Goal: Use online tool/utility: Use online tool/utility

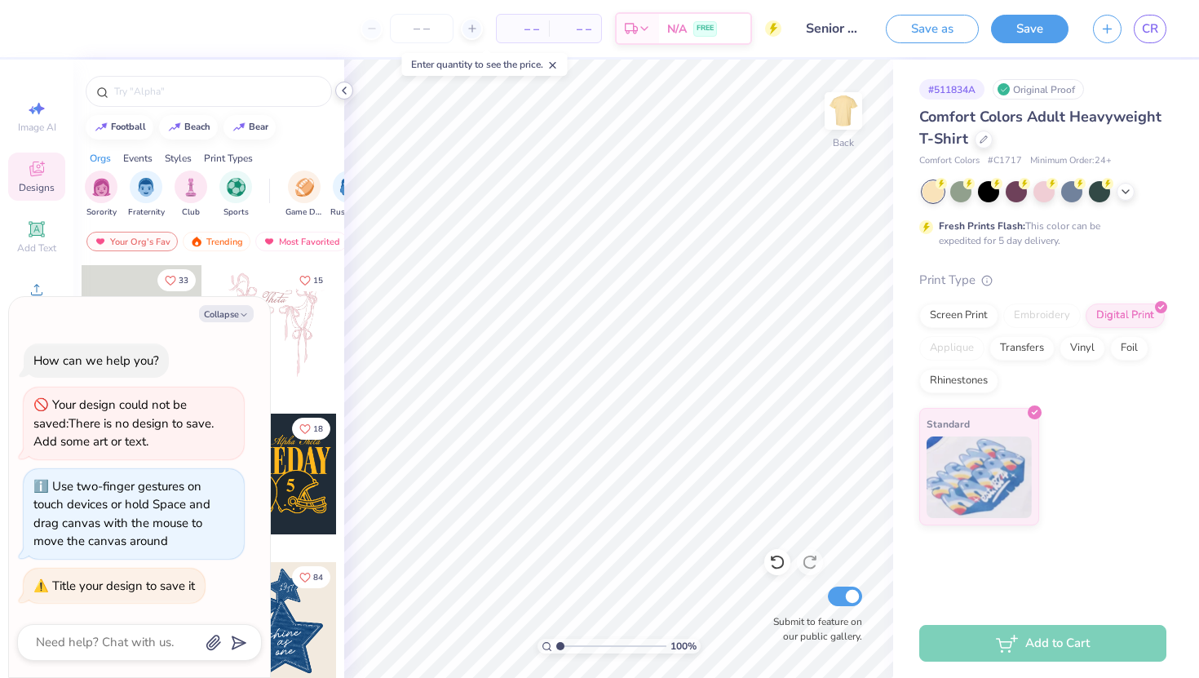
click at [347, 91] on icon at bounding box center [344, 90] width 13 height 13
type textarea "x"
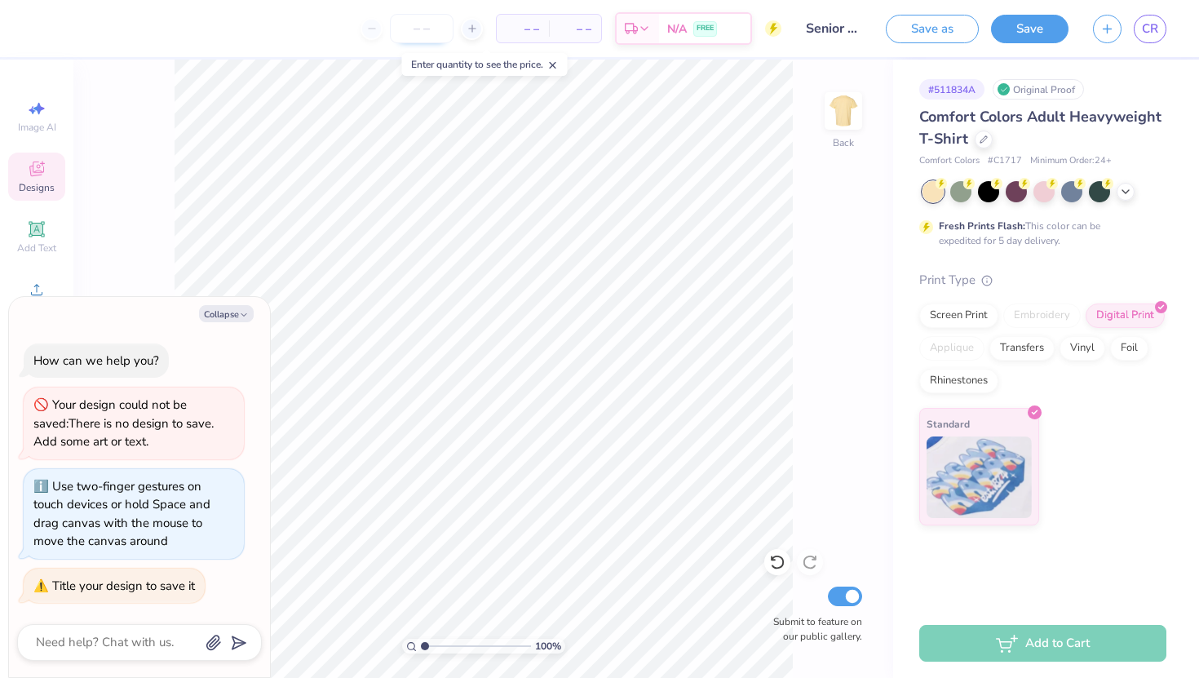
click at [438, 34] on input "number" at bounding box center [422, 28] width 64 height 29
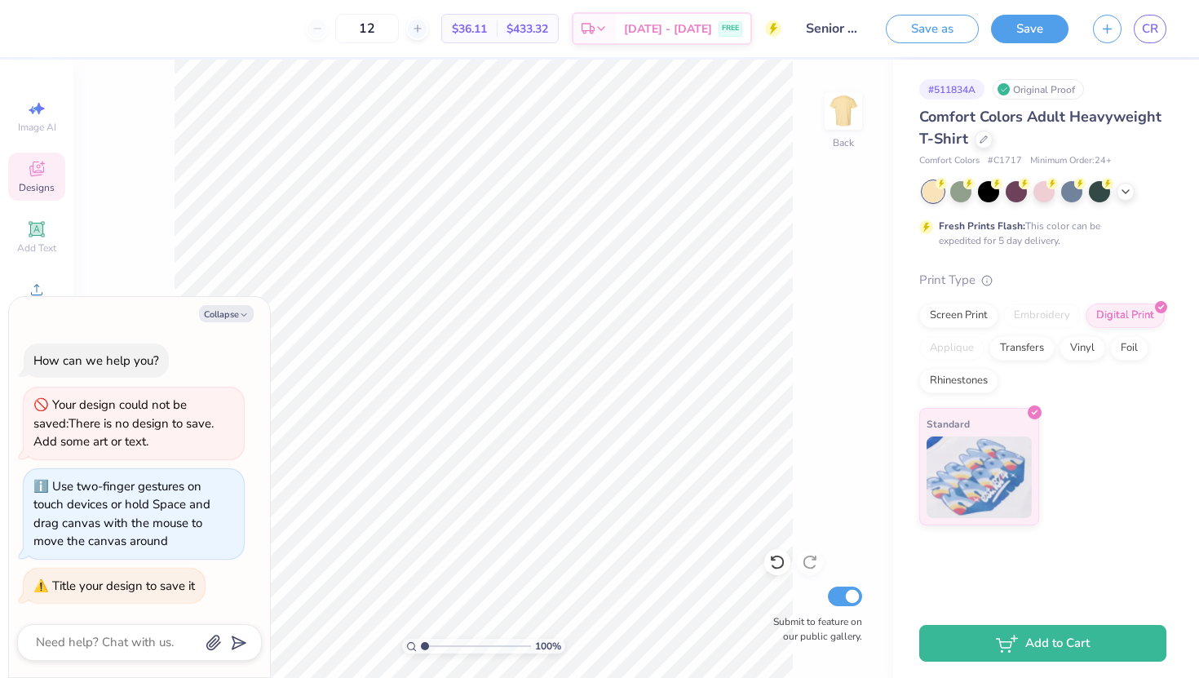
type input "12"
type textarea "x"
click at [399, 29] on input "12" at bounding box center [367, 28] width 64 height 29
type input "1"
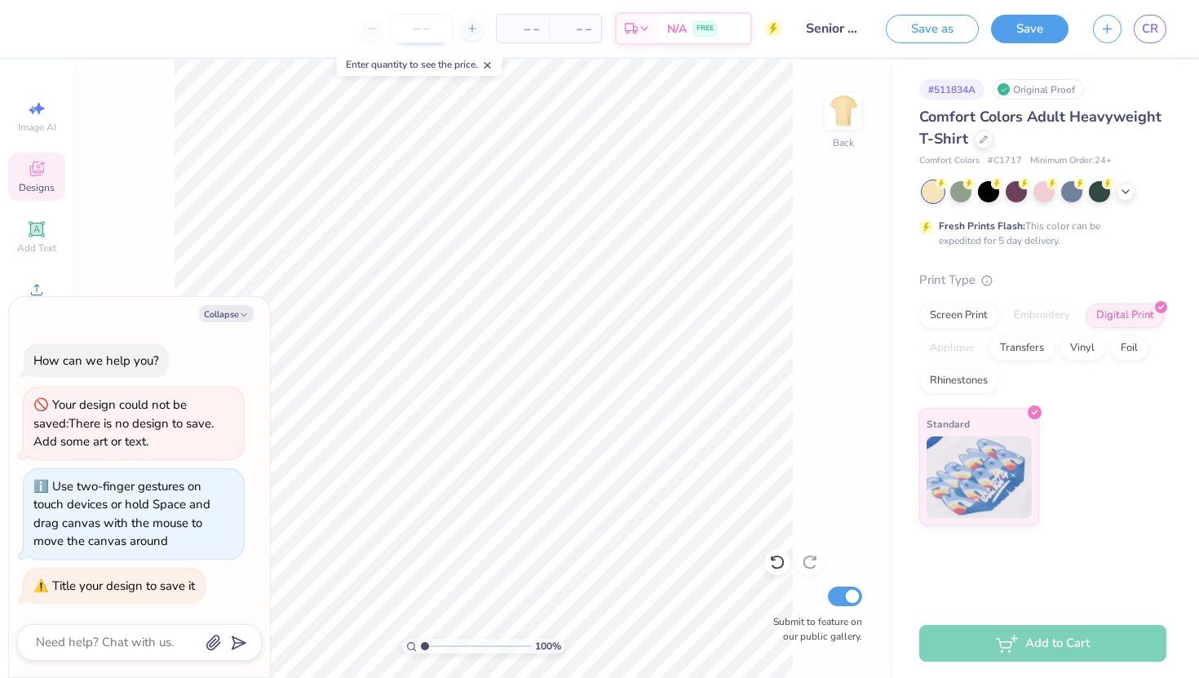
type input "5"
